Goal: Task Accomplishment & Management: Complete application form

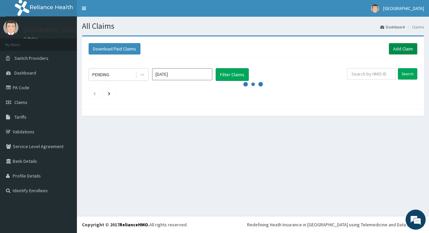
click at [402, 49] on link "Add Claim" at bounding box center [402, 48] width 28 height 11
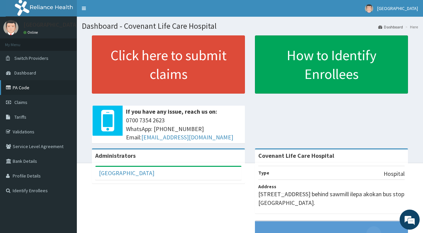
click at [22, 88] on link "PA Code" at bounding box center [38, 87] width 77 height 15
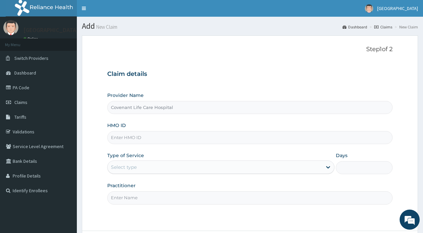
click at [139, 139] on input "HMO ID" at bounding box center [249, 137] width 285 height 13
type input "NKK/10335/F"
click at [132, 168] on div "Select type" at bounding box center [124, 167] width 26 height 7
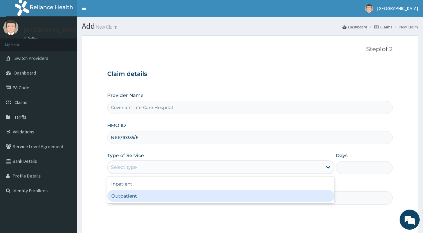
click at [122, 195] on div "Outpatient" at bounding box center [220, 196] width 227 height 12
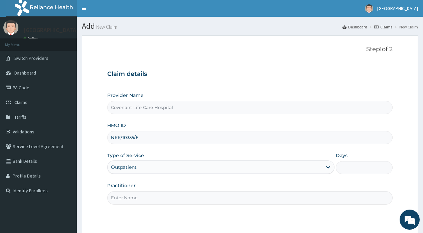
type input "1"
click at [122, 195] on input "Practitioner" at bounding box center [249, 197] width 285 height 13
drag, startPoint x: 122, startPoint y: 195, endPoint x: 130, endPoint y: 197, distance: 8.0
click at [122, 195] on input "Practitioner" at bounding box center [249, 197] width 285 height 13
type input "Dr.Adekorede"
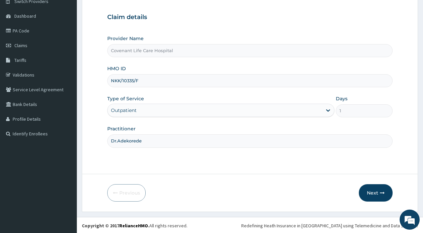
scroll to position [58, 0]
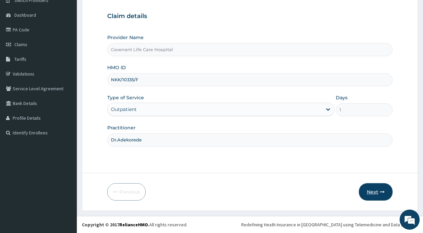
click at [367, 191] on button "Next" at bounding box center [376, 191] width 34 height 17
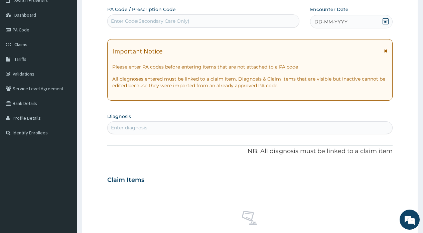
click at [320, 21] on span "DD-MM-YYYY" at bounding box center [330, 21] width 33 height 7
click at [157, 125] on div "Enter diagnosis" at bounding box center [250, 127] width 284 height 11
type input "SEPSIS"
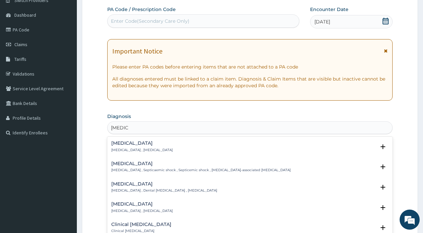
click at [132, 144] on h4 "Sepsis" at bounding box center [141, 143] width 61 height 5
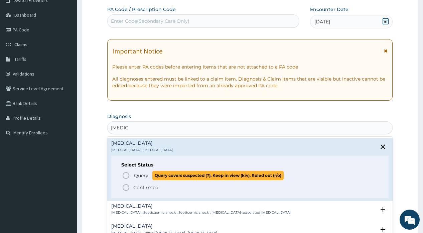
click at [125, 175] on icon "status option query" at bounding box center [126, 175] width 8 height 8
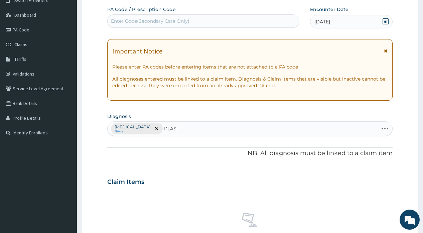
type input "PLASMO"
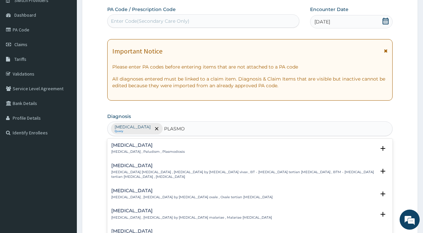
click at [129, 146] on h4 "Malaria" at bounding box center [147, 145] width 73 height 5
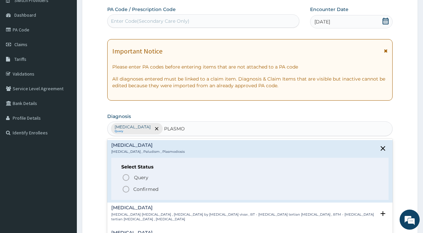
click at [124, 189] on icon "status option filled" at bounding box center [126, 189] width 8 height 8
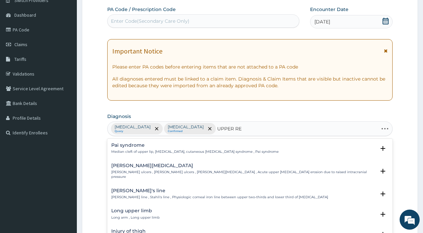
type input "UPPER RES"
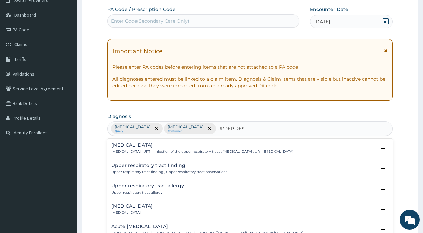
click at [138, 148] on h4 "Upper respiratory infection" at bounding box center [202, 145] width 182 height 5
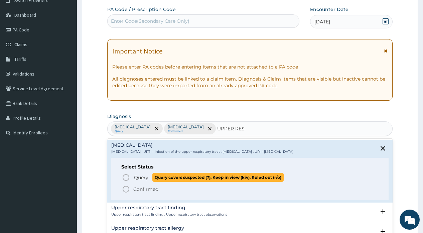
click at [127, 177] on icon "status option query" at bounding box center [126, 177] width 8 height 8
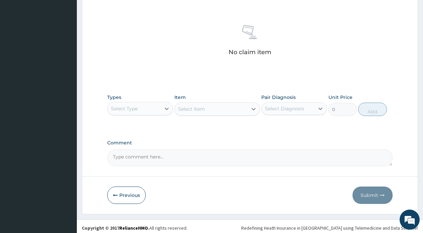
scroll to position [249, 0]
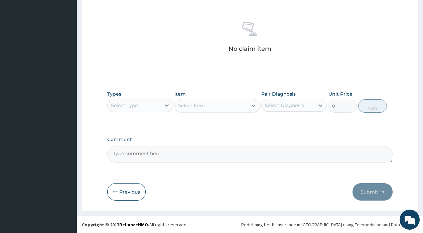
click at [134, 104] on div "Select Type" at bounding box center [124, 105] width 27 height 7
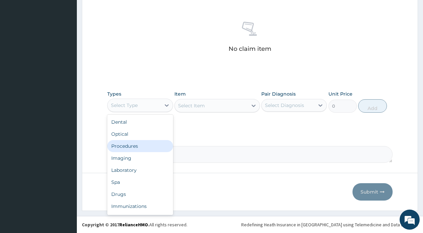
click at [125, 146] on div "Procedures" at bounding box center [139, 146] width 65 height 12
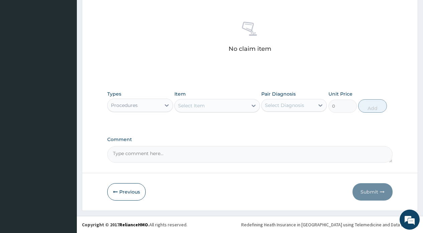
click at [190, 105] on div "Select Item" at bounding box center [191, 105] width 27 height 7
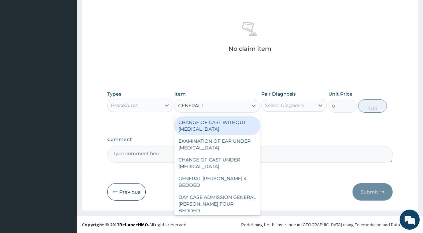
type input "GENERAL PRA"
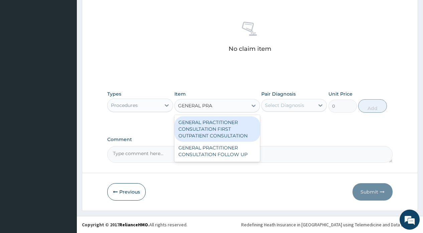
click at [201, 124] on div "GENERAL PRACTITIONER CONSULTATION FIRST OUTPATIENT CONSULTATION" at bounding box center [217, 128] width 86 height 25
type input "2400"
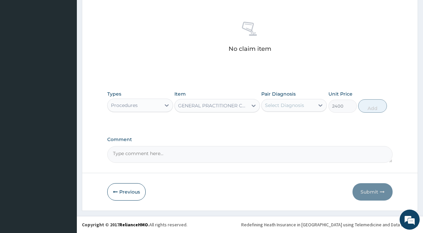
click at [300, 109] on div "Select Diagnosis" at bounding box center [288, 105] width 53 height 11
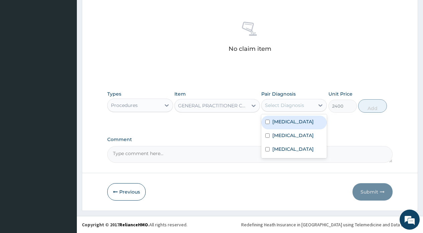
click at [286, 127] on div "Sepsis" at bounding box center [293, 123] width 65 height 14
checkbox input "true"
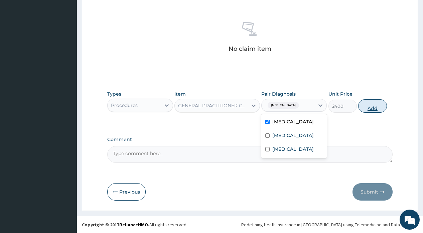
click at [368, 106] on button "Add" at bounding box center [372, 105] width 28 height 13
type input "0"
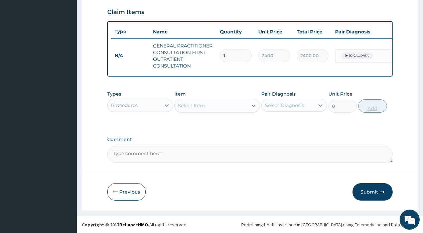
scroll to position [233, 0]
click at [163, 107] on icon at bounding box center [166, 105] width 7 height 7
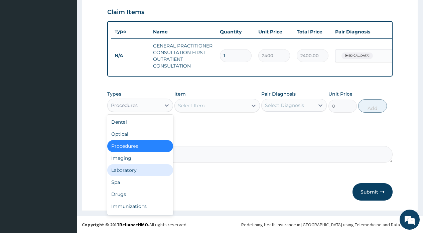
click at [122, 172] on div "Laboratory" at bounding box center [139, 170] width 65 height 12
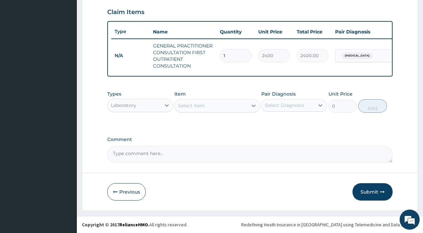
click at [197, 107] on div "Select Item" at bounding box center [191, 105] width 27 height 7
type input "MALARIA"
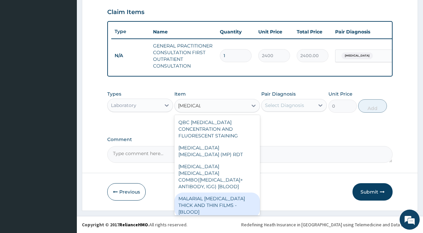
click at [235, 192] on div "MALARIAL PARASITE THICK AND THIN FILMS - [BLOOD]" at bounding box center [217, 204] width 86 height 25
type input "1500"
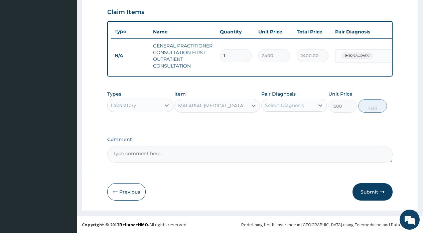
click at [285, 108] on div "Select Diagnosis" at bounding box center [284, 105] width 39 height 7
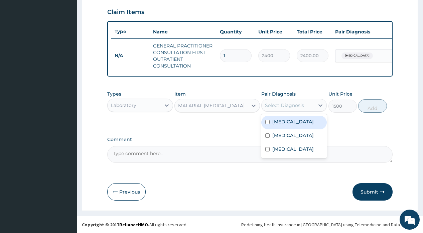
click at [282, 109] on div "Select Diagnosis" at bounding box center [288, 105] width 53 height 11
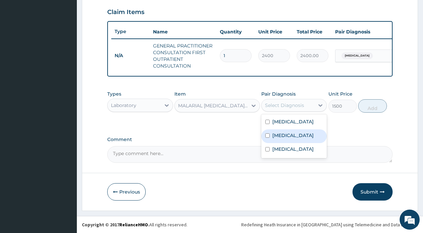
click at [277, 135] on label "Malaria" at bounding box center [292, 135] width 41 height 7
checkbox input "true"
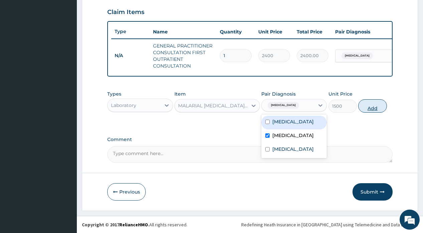
click at [364, 108] on button "Add" at bounding box center [372, 105] width 28 height 13
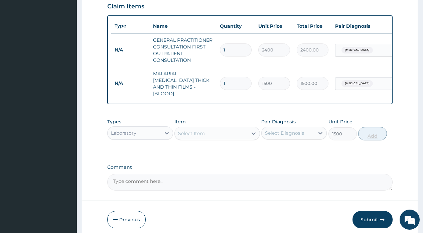
type input "0"
click at [213, 131] on div "Select Item" at bounding box center [211, 133] width 73 height 11
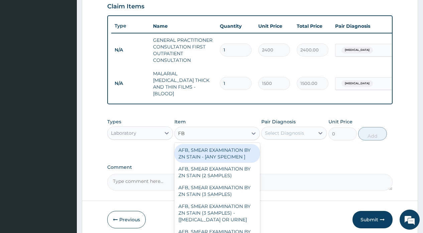
type input "FBC"
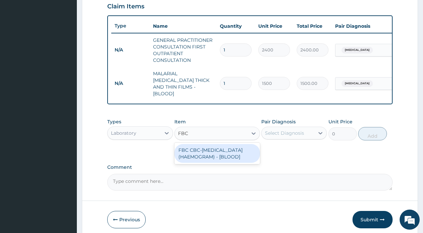
click at [203, 152] on div "FBC CBC-COMPLETE BLOOD COUNT (HAEMOGRAM) - [BLOOD]" at bounding box center [217, 153] width 86 height 19
type input "3000"
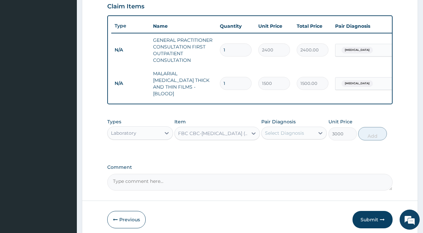
click at [277, 132] on div "Select Diagnosis" at bounding box center [284, 133] width 39 height 7
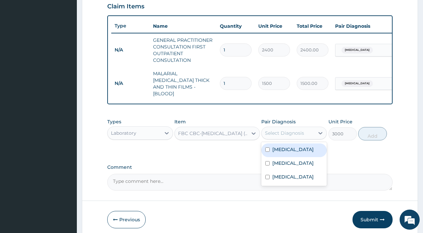
click at [279, 147] on label "Sepsis" at bounding box center [292, 149] width 41 height 7
checkbox input "true"
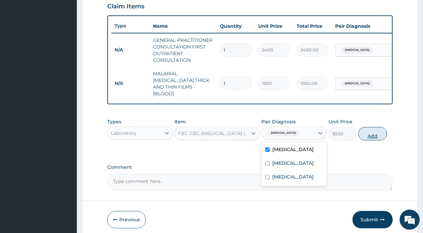
click at [370, 133] on button "Add" at bounding box center [372, 133] width 28 height 13
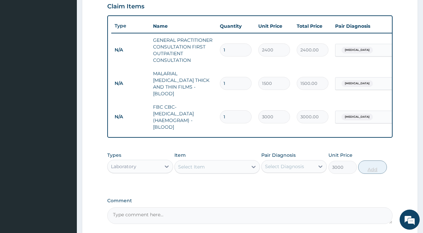
type input "0"
click at [138, 164] on div "Laboratory" at bounding box center [134, 166] width 53 height 11
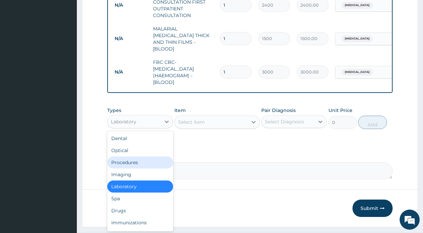
scroll to position [293, 0]
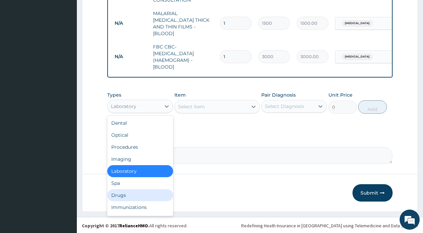
click at [125, 193] on div "Drugs" at bounding box center [139, 195] width 65 height 12
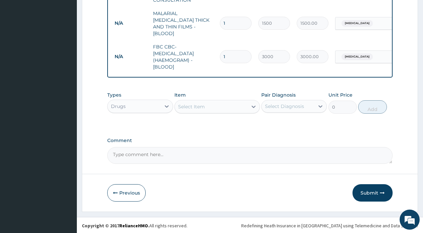
click at [203, 106] on div "Select Item" at bounding box center [191, 106] width 27 height 7
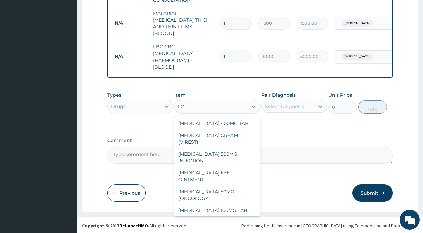
type input "LONART"
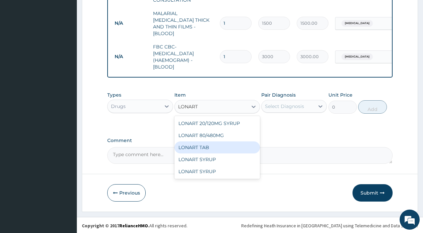
click at [195, 148] on div "LONART TAB" at bounding box center [217, 147] width 86 height 12
type input "450"
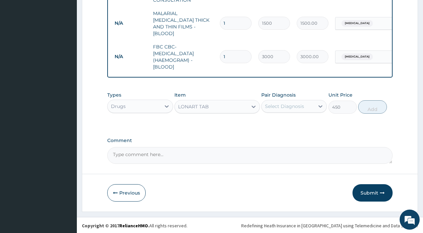
click at [290, 109] on div "Select Diagnosis" at bounding box center [288, 106] width 53 height 11
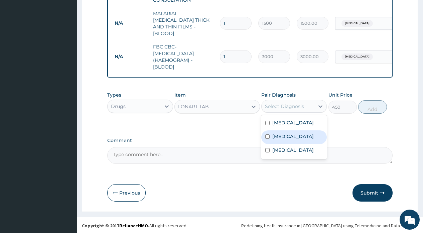
click at [280, 135] on label "Malaria" at bounding box center [292, 136] width 41 height 7
checkbox input "true"
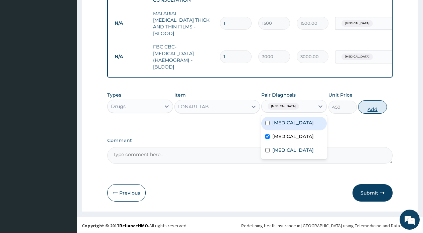
click at [370, 107] on button "Add" at bounding box center [372, 106] width 28 height 13
type input "0"
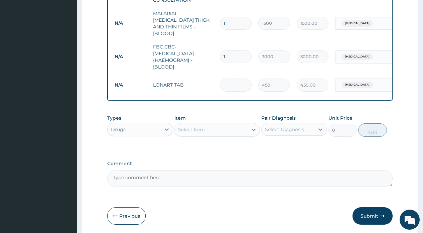
type input "0.00"
type input "6"
type input "2700.00"
type input "6"
click at [206, 128] on div "Select Item" at bounding box center [211, 129] width 73 height 11
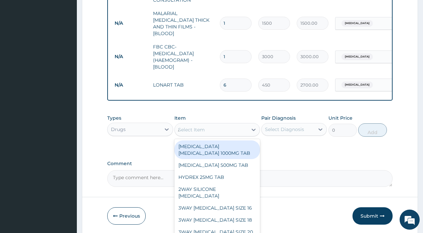
type input "AMOX"
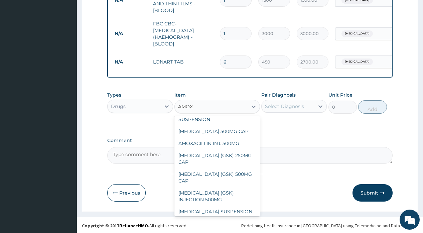
scroll to position [458, 0]
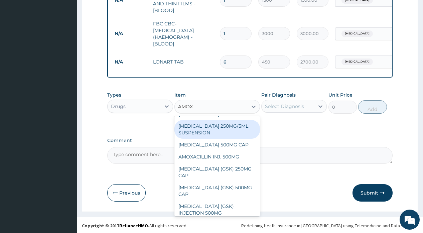
click at [219, 136] on div "AMOXYCILLIN 250MG/5ML SUSPENSION" at bounding box center [217, 129] width 86 height 19
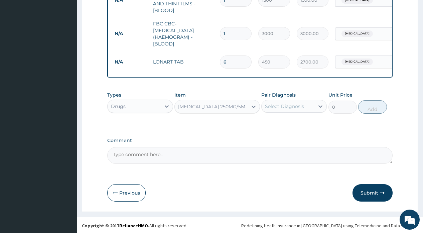
type input "630"
click at [277, 107] on div "Select Diagnosis" at bounding box center [284, 106] width 39 height 7
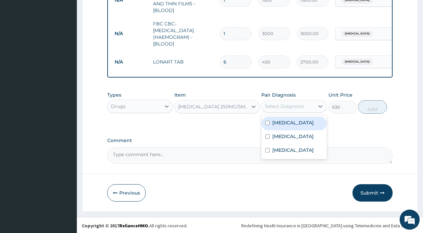
click at [276, 123] on label "Sepsis" at bounding box center [292, 122] width 41 height 7
checkbox input "true"
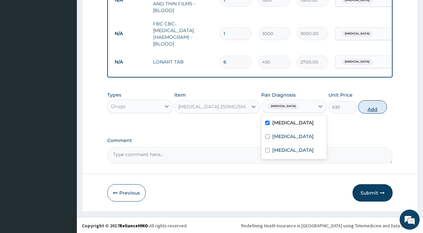
click at [364, 107] on button "Add" at bounding box center [372, 106] width 28 height 13
type input "0"
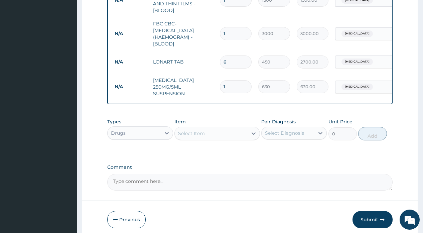
click at [210, 134] on div "Select Item" at bounding box center [211, 133] width 73 height 11
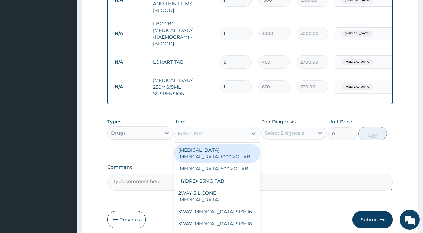
type input "IBUPR"
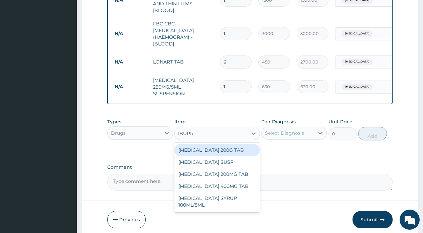
click at [210, 134] on div "IBUPR IBUPR" at bounding box center [211, 133] width 73 height 11
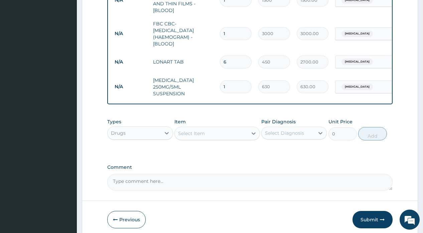
click at [210, 134] on div "Select Item" at bounding box center [211, 133] width 73 height 11
type input "IBUPRO"
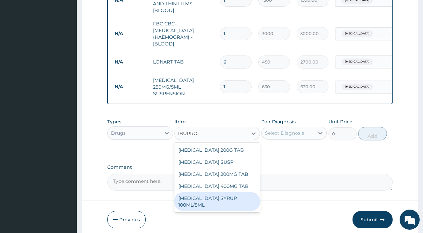
click at [207, 196] on div "IBUPROFEN SYRUP 100ML/5ML" at bounding box center [217, 201] width 86 height 19
type input "340"
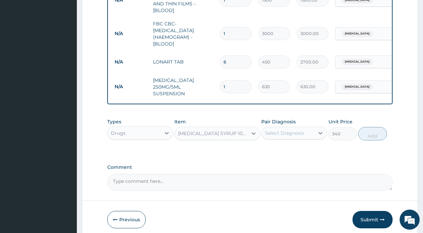
click at [232, 133] on div "IBUPROFEN SYRUP 100ML/5ML" at bounding box center [213, 133] width 70 height 7
type input "IBUP"
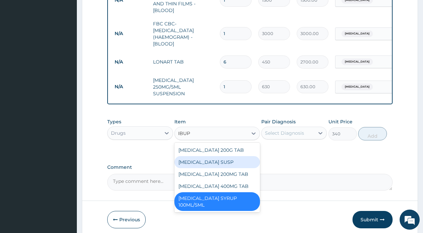
click at [209, 162] on div "IBUPROFEN SUSP" at bounding box center [217, 162] width 86 height 12
type input "487.5"
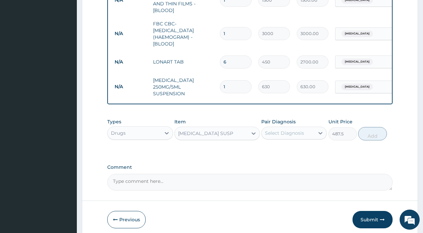
click at [227, 136] on div "IBUPROFEN SUSP" at bounding box center [211, 133] width 73 height 11
type input "IBUPRO"
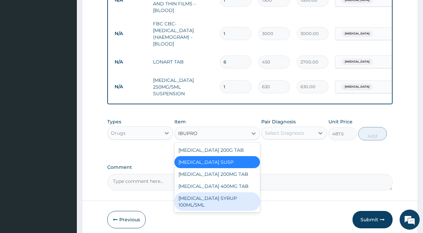
click at [222, 195] on div "IBUPROFEN SYRUP 100ML/5ML" at bounding box center [217, 201] width 86 height 19
type input "340"
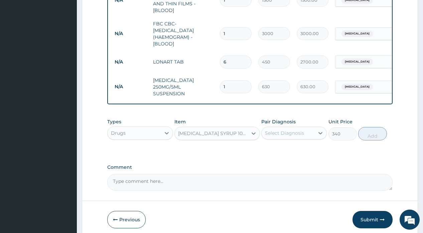
click at [240, 135] on div "IBUPROFEN SYRUP 100ML/5ML" at bounding box center [213, 133] width 70 height 7
type input "IBUPRO"
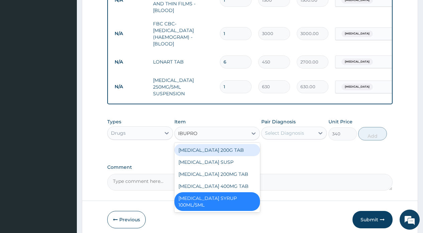
click at [216, 160] on div "IBUPROFEN SUSP" at bounding box center [217, 162] width 86 height 12
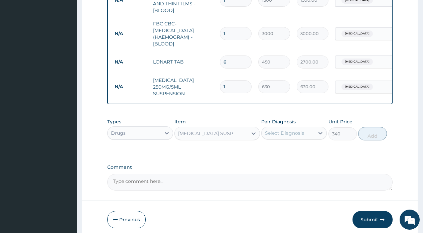
type input "487.5"
click at [276, 130] on div "Select Diagnosis" at bounding box center [284, 133] width 39 height 7
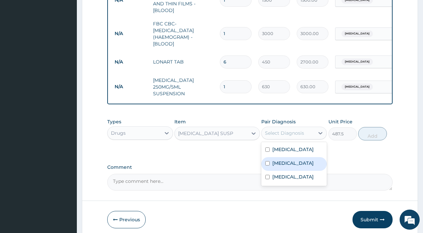
click at [279, 160] on label "Malaria" at bounding box center [292, 163] width 41 height 7
checkbox input "true"
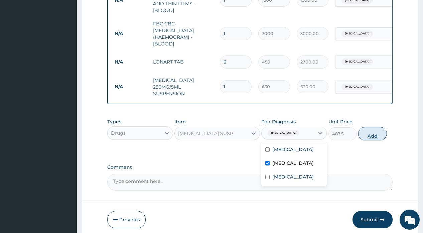
click at [374, 131] on button "Add" at bounding box center [372, 133] width 28 height 13
type input "0"
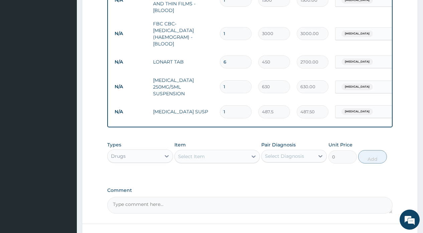
click at [204, 157] on div "Select Item" at bounding box center [191, 156] width 27 height 7
type input "PIRIT"
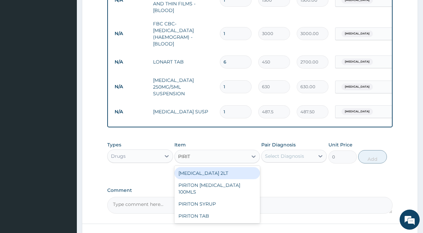
click at [204, 157] on div "PIRIT PIRIT" at bounding box center [211, 156] width 73 height 11
type input "PIRITON"
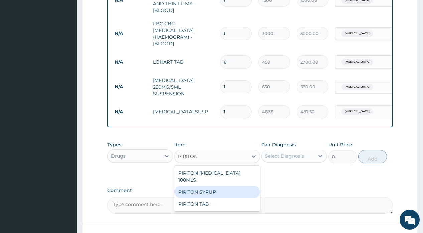
click at [207, 187] on div "PIRITON SYRUP" at bounding box center [217, 192] width 86 height 12
type input "1800"
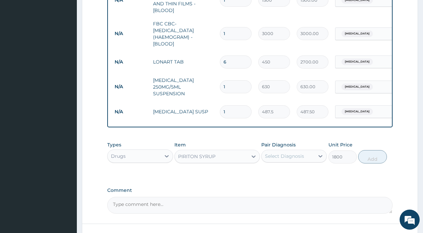
click at [275, 153] on div "Select Diagnosis" at bounding box center [284, 156] width 39 height 7
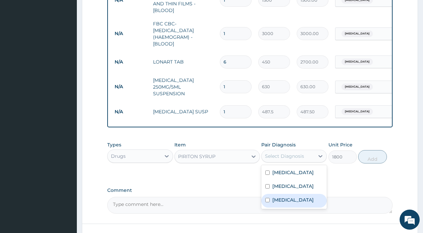
click at [285, 203] on label "Upper respiratory infection" at bounding box center [292, 199] width 41 height 7
checkbox input "true"
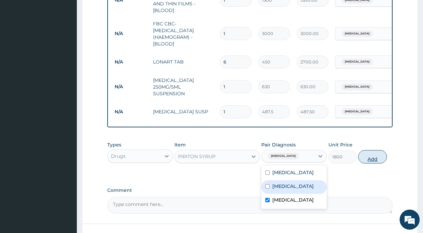
click at [365, 158] on button "Add" at bounding box center [372, 156] width 28 height 13
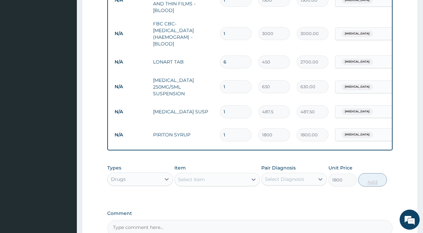
type input "0"
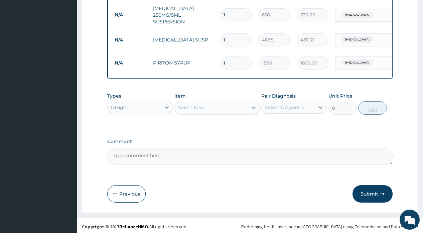
scroll to position [389, 0]
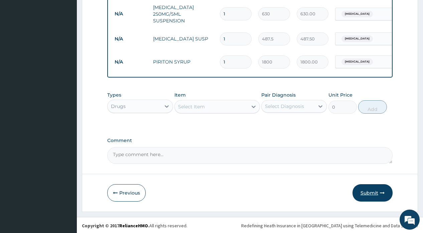
click at [374, 193] on button "Submit" at bounding box center [372, 192] width 40 height 17
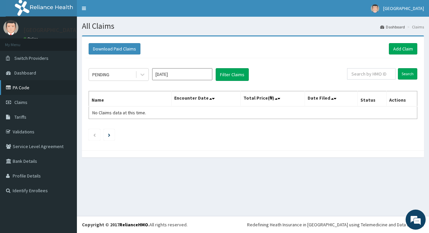
click at [17, 87] on link "PA Code" at bounding box center [38, 87] width 77 height 15
